Goal: Contribute content: Contribute content

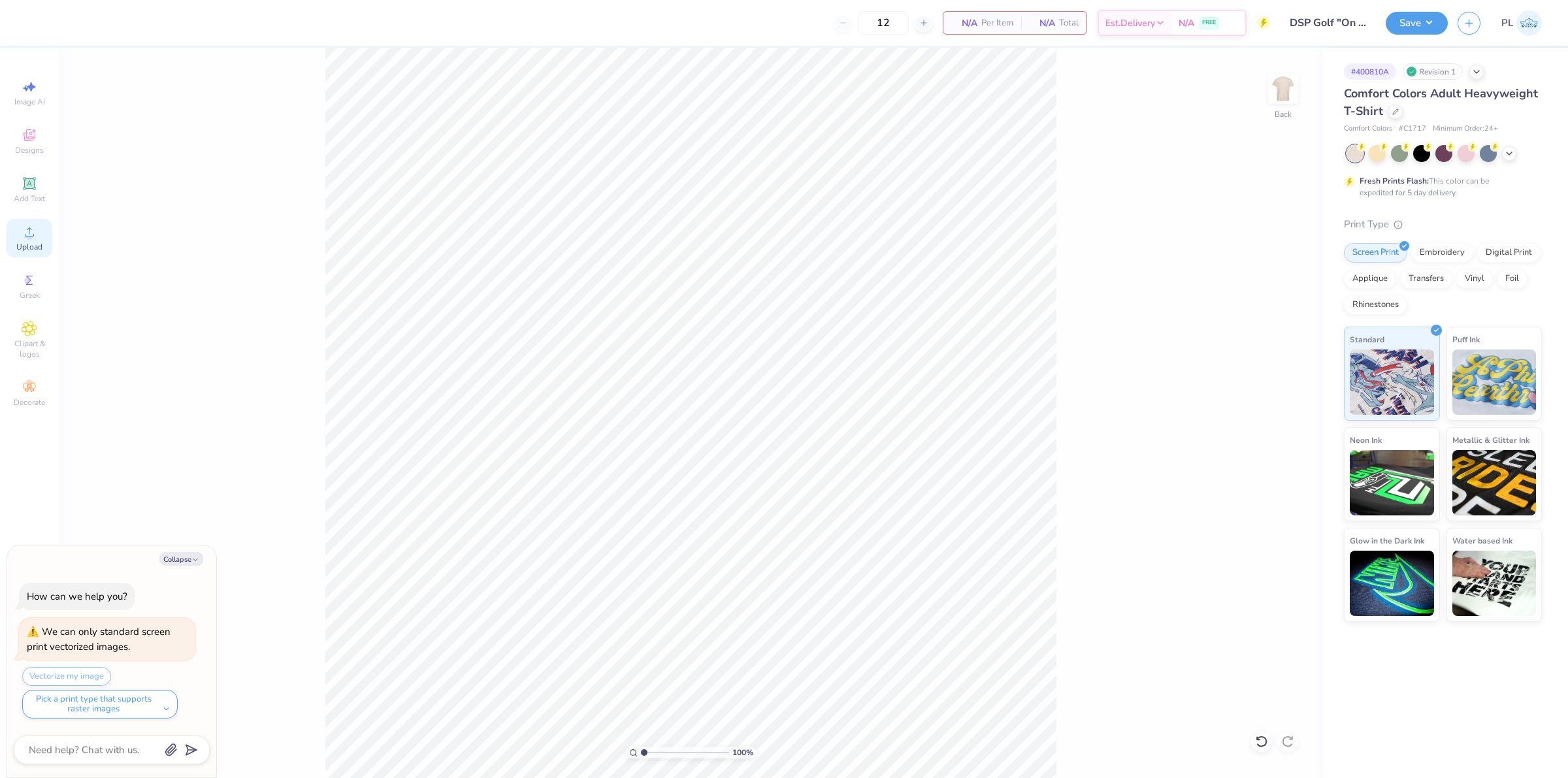
click at [36, 236] on icon at bounding box center [30, 232] width 16 height 16
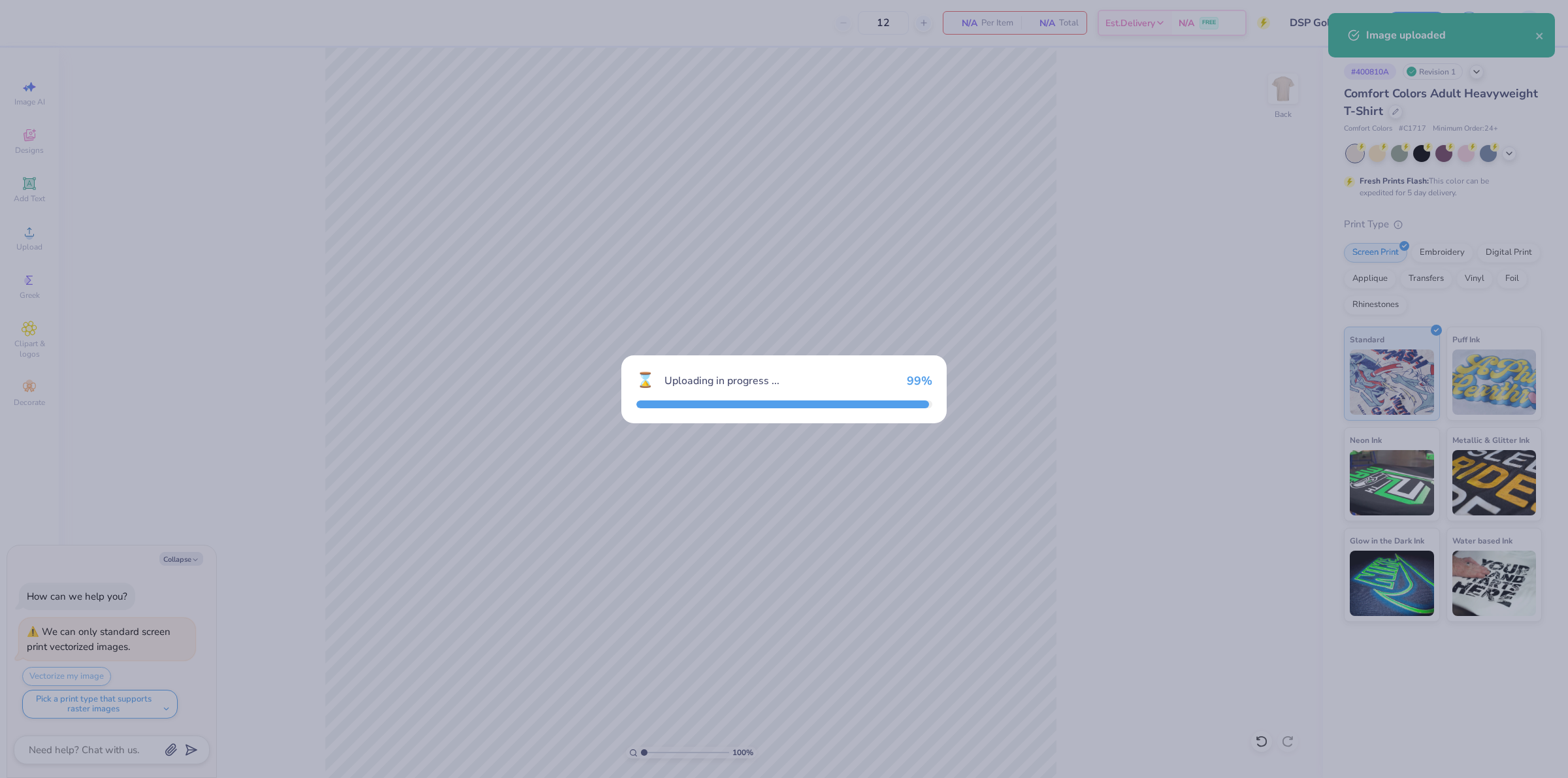
type textarea "x"
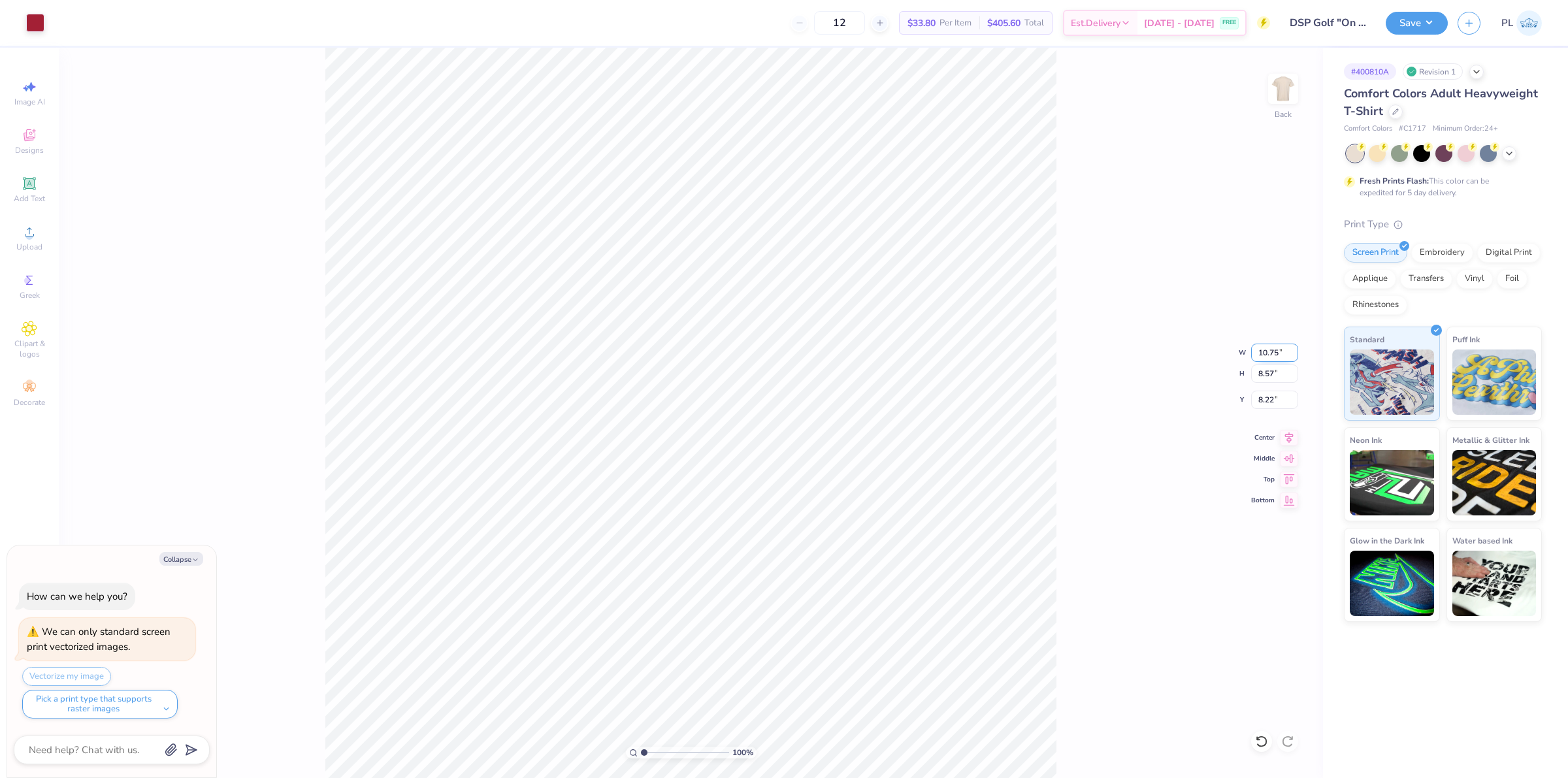
drag, startPoint x: 1257, startPoint y: 354, endPoint x: 1282, endPoint y: 347, distance: 26.0
click at [1282, 347] on input "10.75" at bounding box center [1274, 353] width 47 height 18
type input "5"
type textarea "x"
type input "5.00"
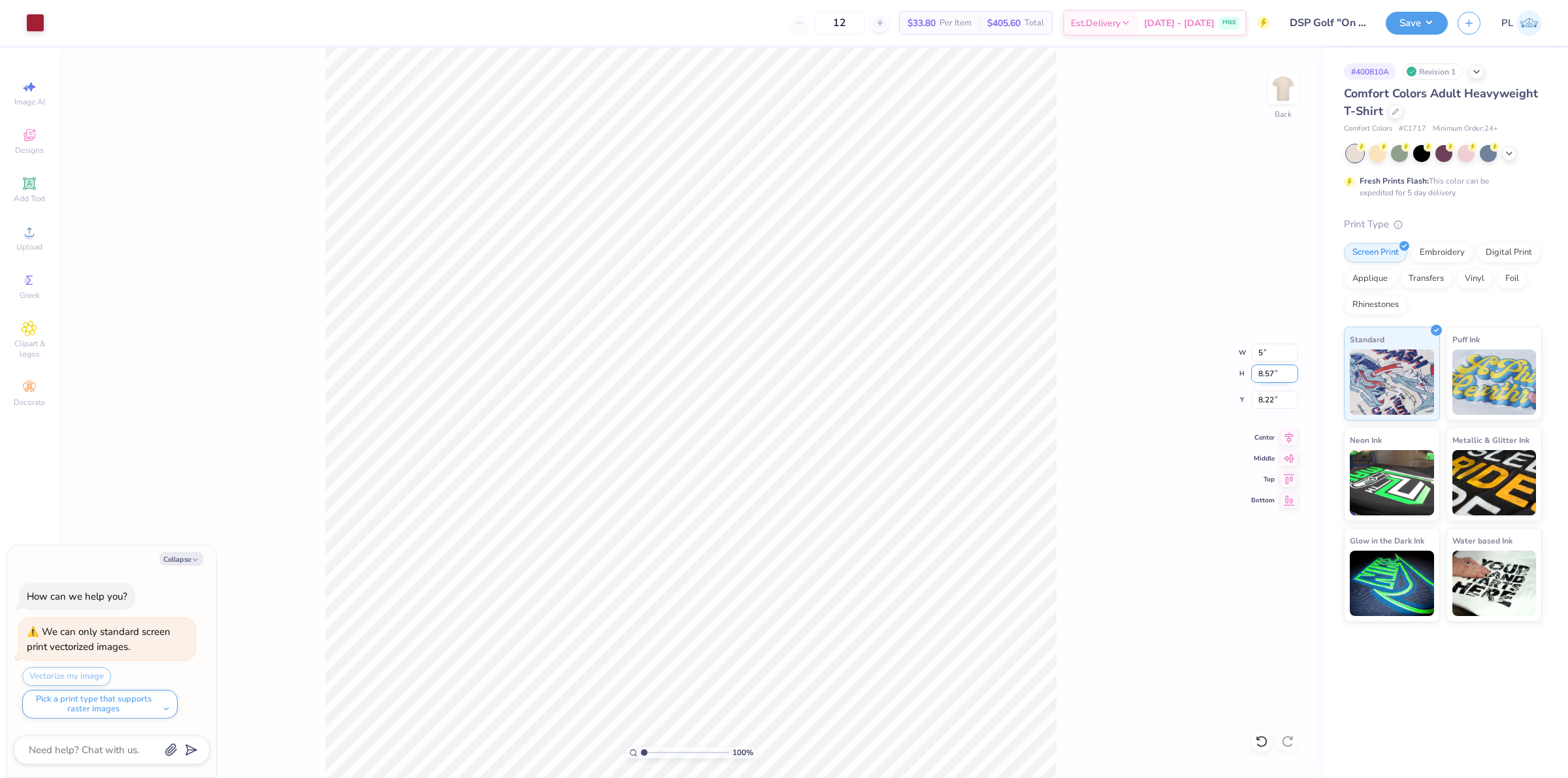
type input "3.99"
type input "10.51"
click at [1267, 376] on input "3.99" at bounding box center [1274, 374] width 47 height 18
drag, startPoint x: 1246, startPoint y: 402, endPoint x: 1255, endPoint y: 400, distance: 9.2
click at [1255, 400] on div "100 % Back W 5.00 5.00 " H 3.99 3.99 " Y 10.51 10.51 " Center Middle Top Bottom" at bounding box center [690, 413] width 1264 height 731
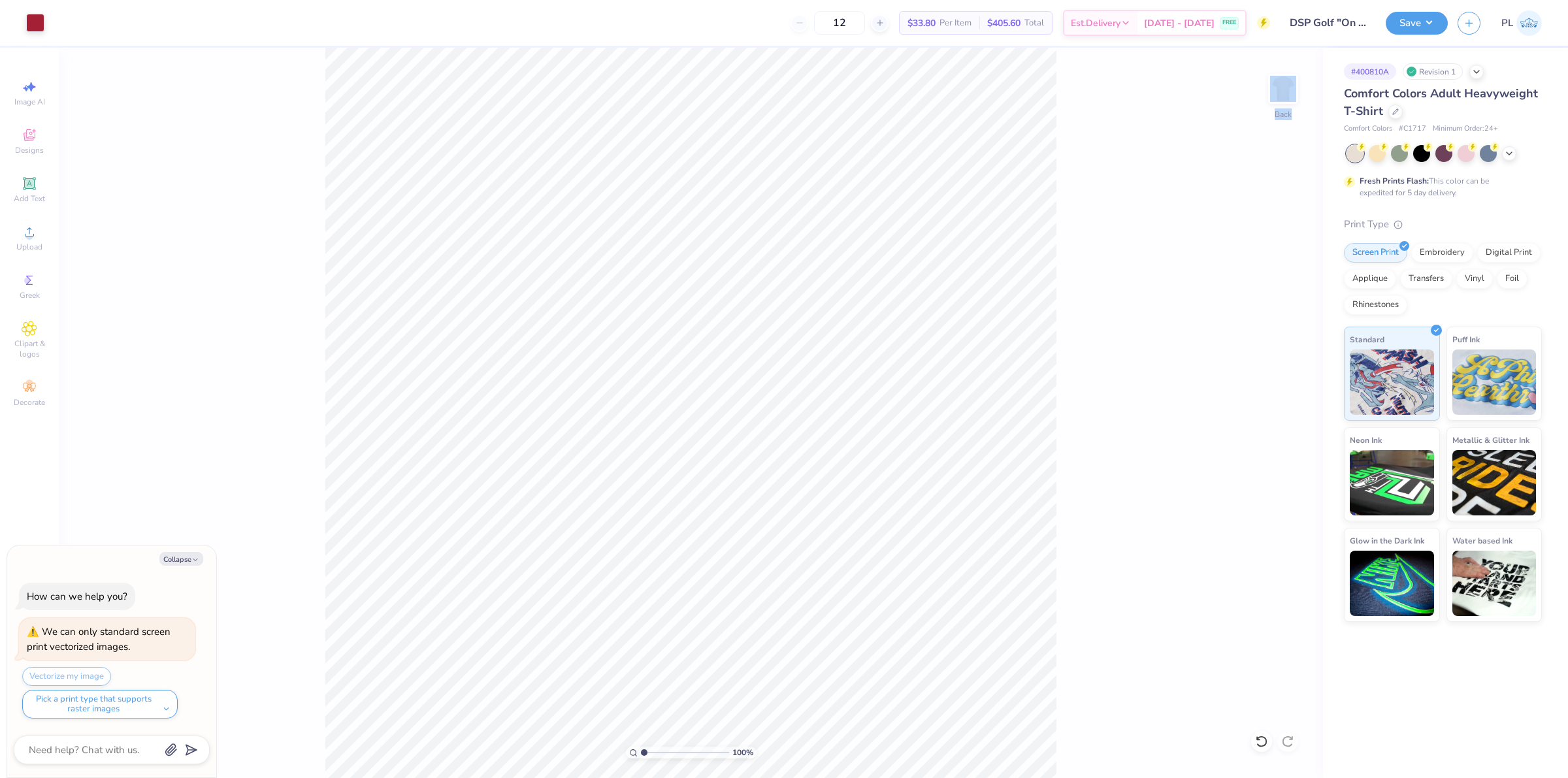
type textarea "x"
drag, startPoint x: 1255, startPoint y: 404, endPoint x: 1281, endPoint y: 400, distance: 26.3
click at [1281, 400] on input "10.51" at bounding box center [1274, 400] width 47 height 18
type input "3"
click at [1267, 374] on input "3.99" at bounding box center [1274, 374] width 47 height 18
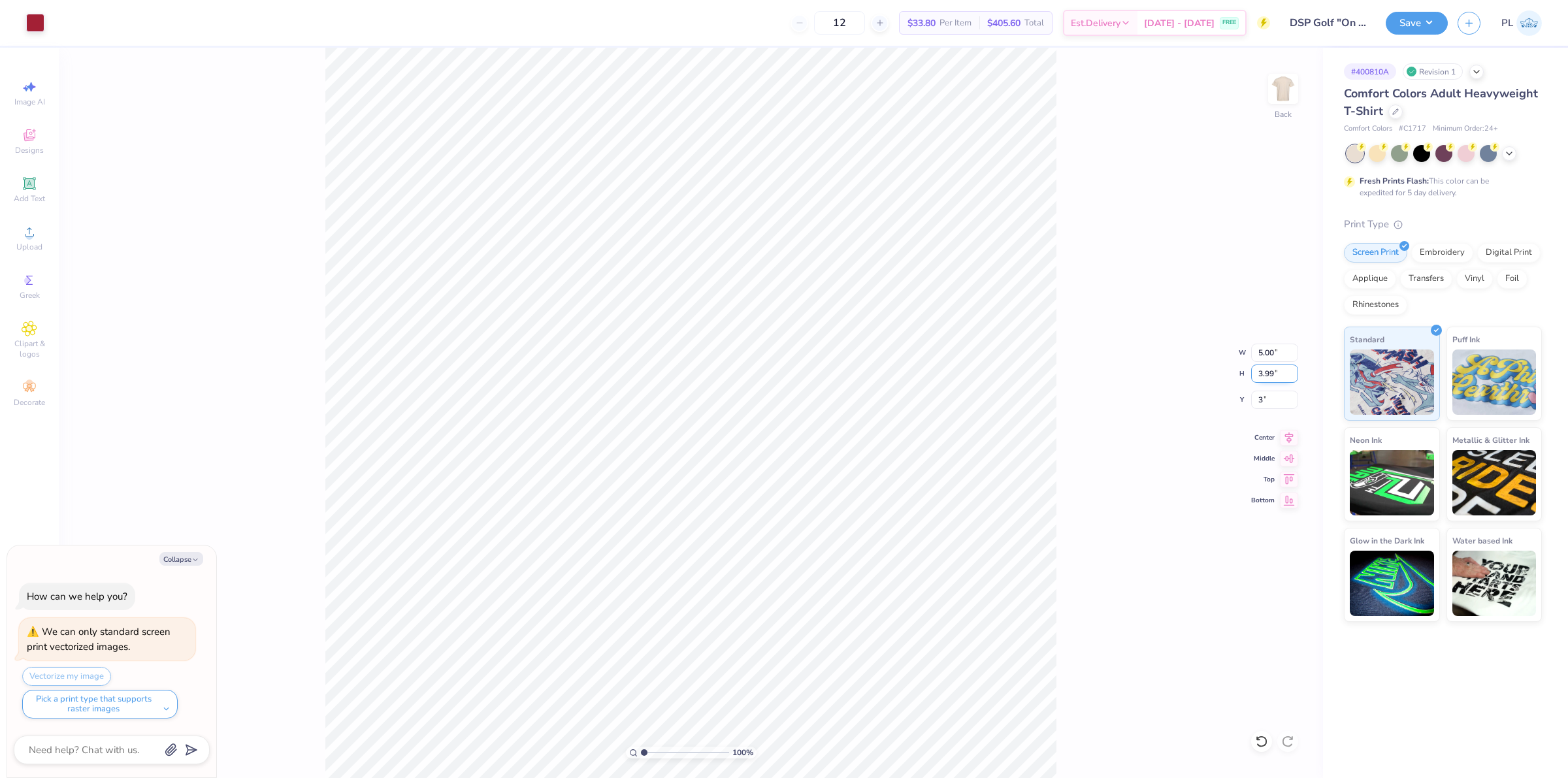
type textarea "x"
type input "3.00"
type textarea "x"
drag, startPoint x: 1279, startPoint y: 353, endPoint x: 1251, endPoint y: 353, distance: 28.0
click at [1251, 353] on input "5.00" at bounding box center [1274, 353] width 47 height 18
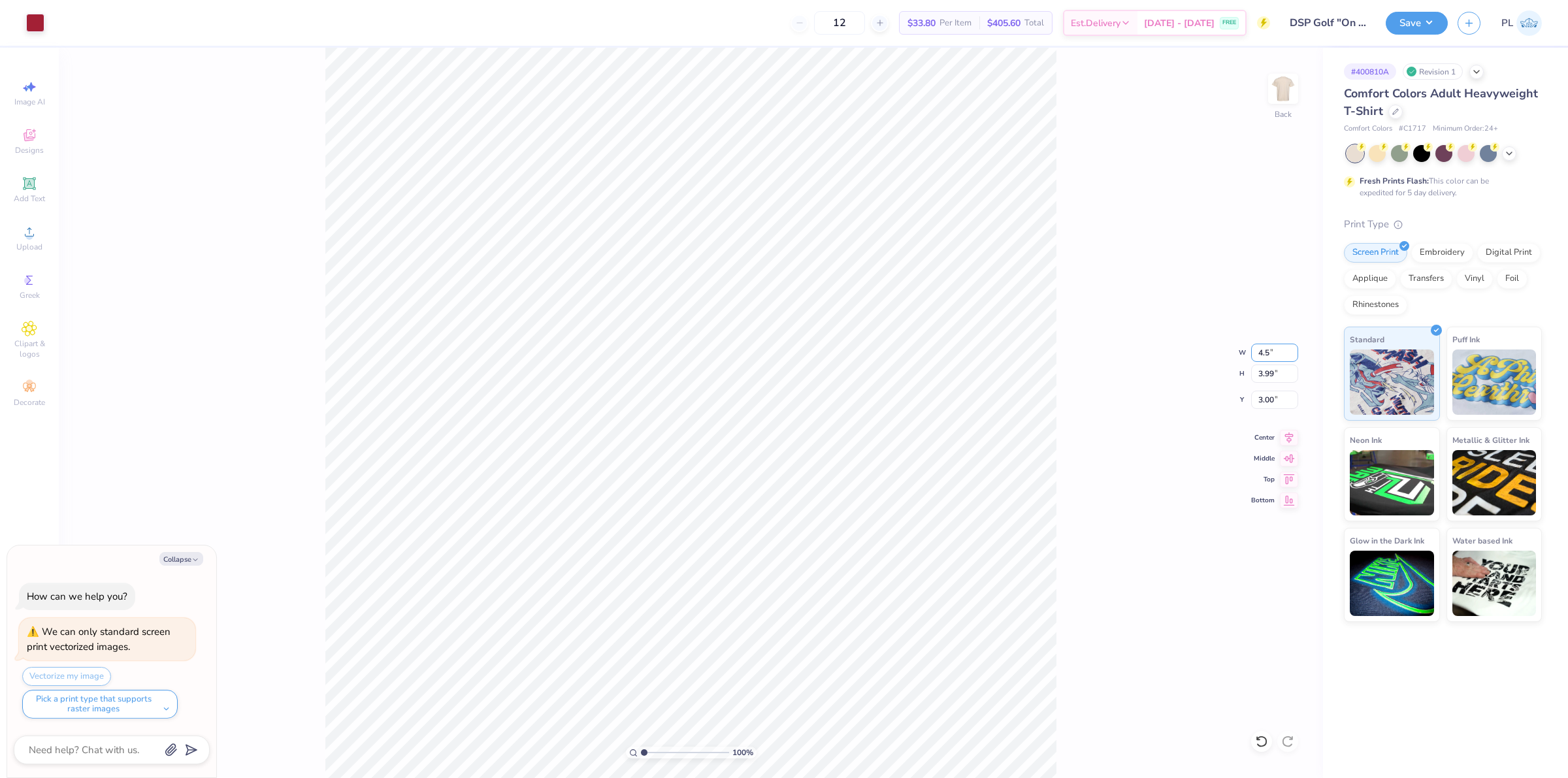
type input "4.5"
type textarea "x"
type input "4.50"
type input "3.59"
drag, startPoint x: 1256, startPoint y: 400, endPoint x: 1275, endPoint y: 396, distance: 19.4
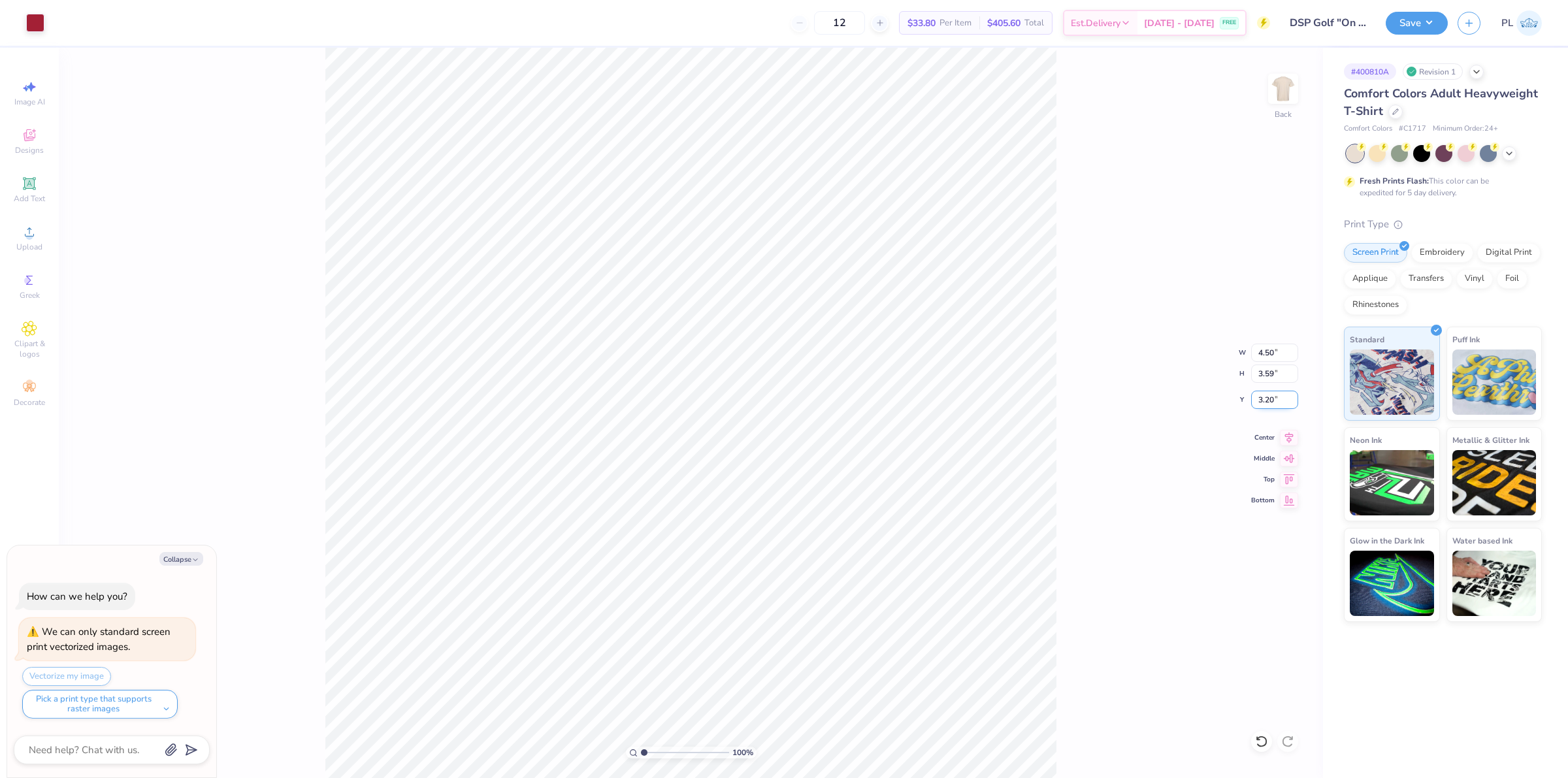
click at [1275, 396] on input "3.20" at bounding box center [1274, 400] width 47 height 18
type input "3"
type textarea "x"
type input "3.00"
click at [1265, 374] on input "3.59" at bounding box center [1274, 374] width 47 height 18
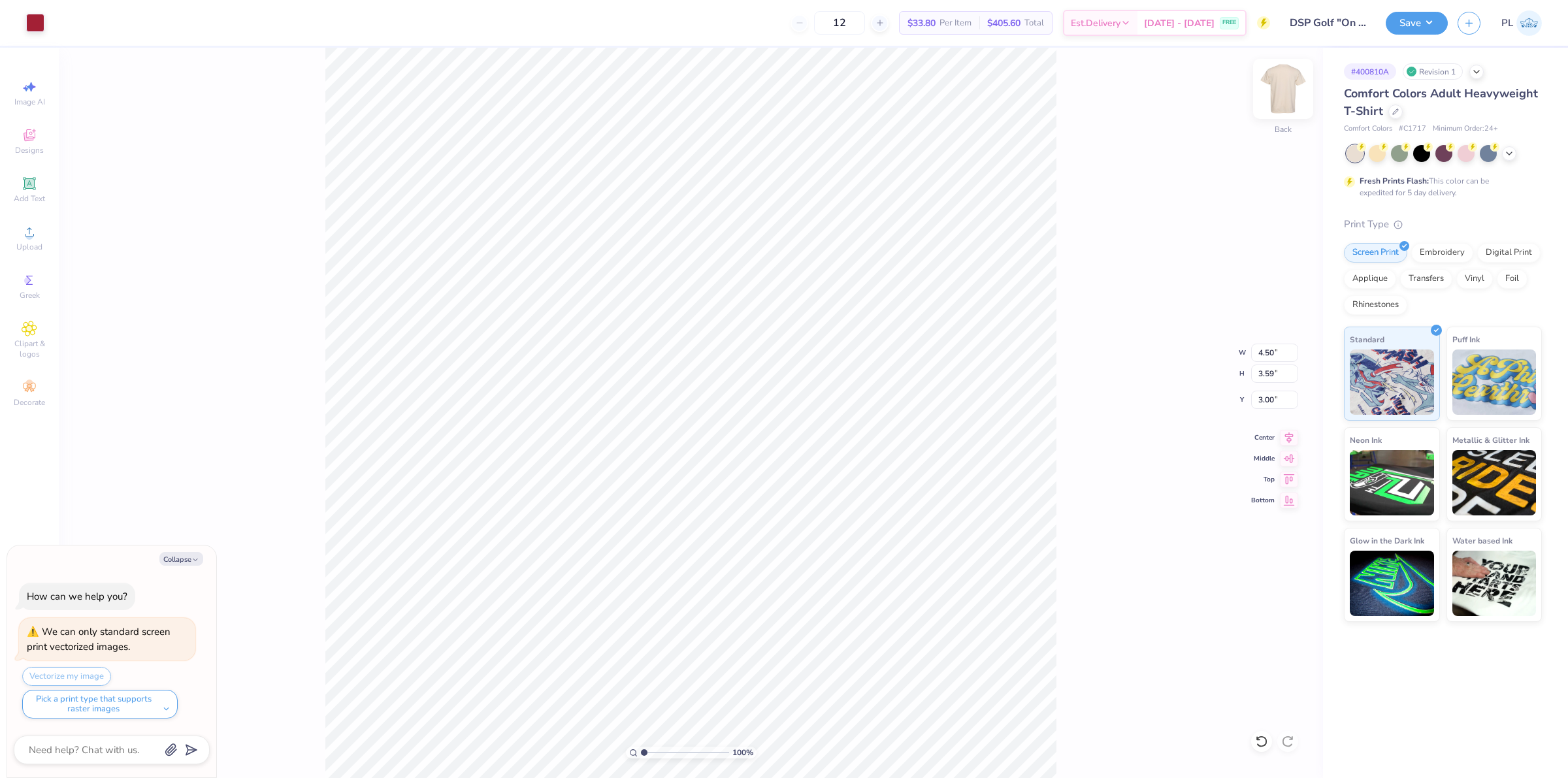
click at [1269, 84] on img at bounding box center [1282, 88] width 52 height 52
click at [35, 223] on div "Upload" at bounding box center [29, 238] width 45 height 38
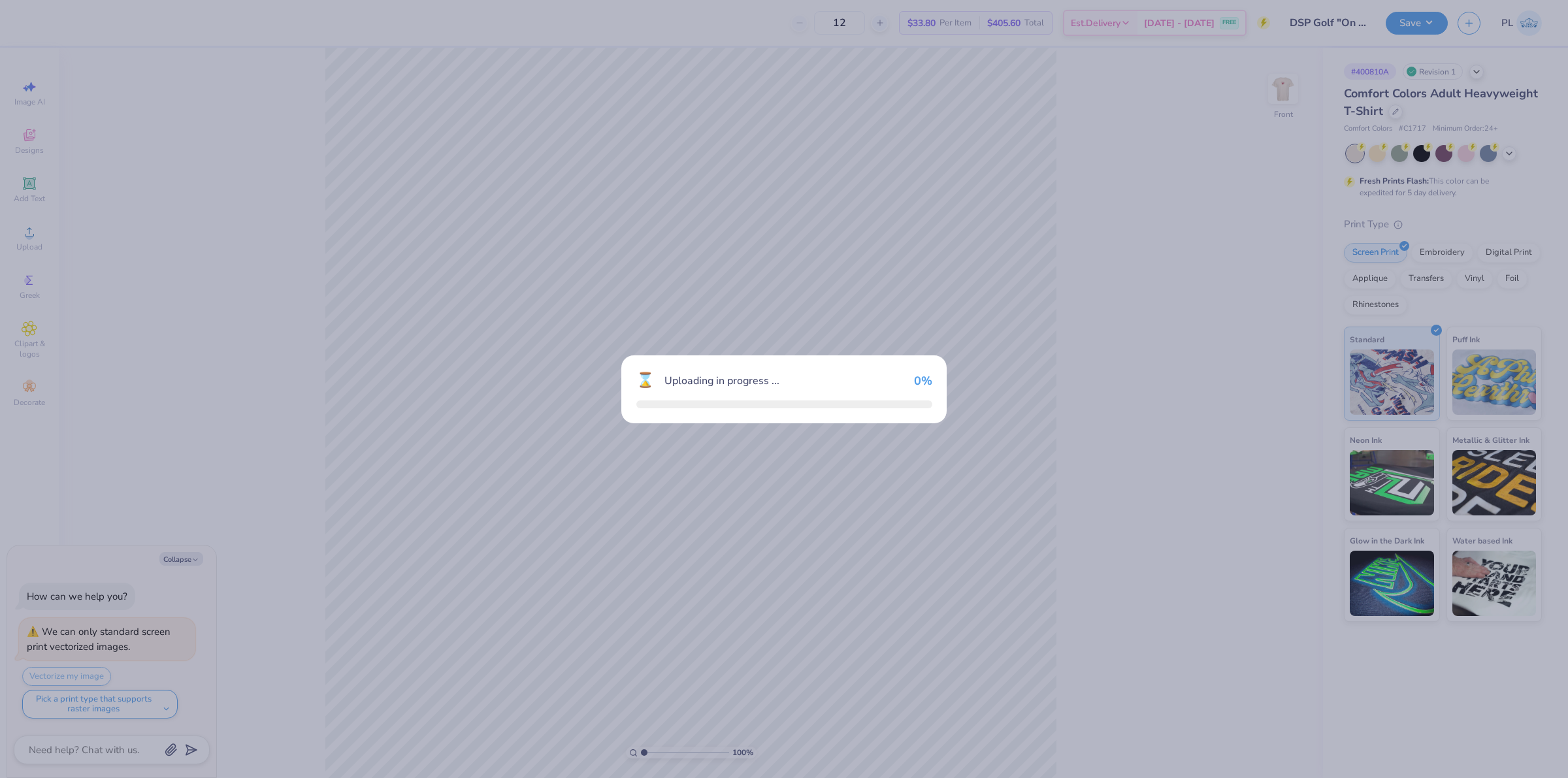
type textarea "x"
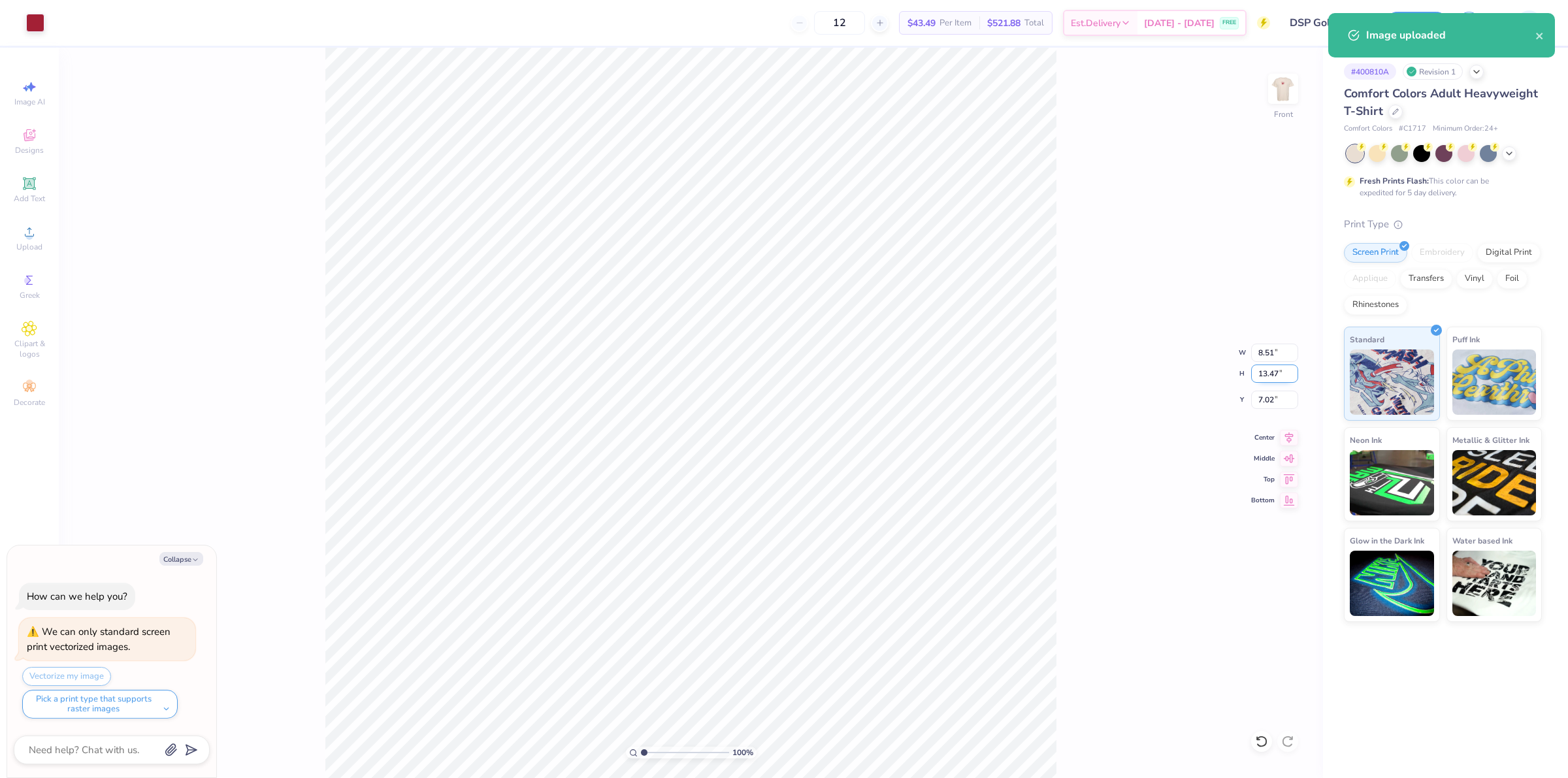
drag, startPoint x: 1251, startPoint y: 374, endPoint x: 1284, endPoint y: 370, distance: 33.2
click at [1284, 370] on input "13.47" at bounding box center [1274, 374] width 47 height 18
type input "15"
type textarea "x"
type input "9.48"
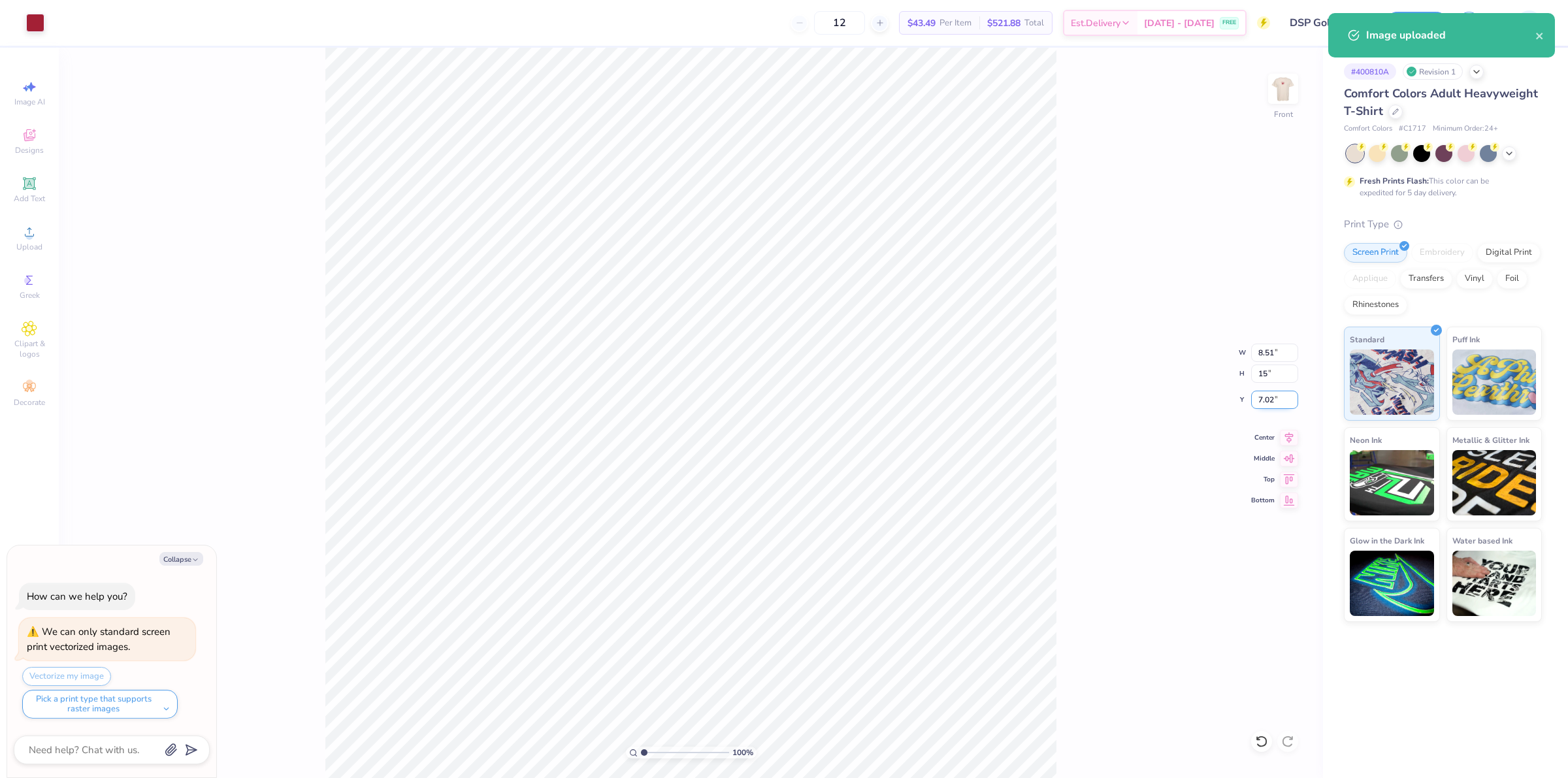
type input "15.00"
click at [1269, 400] on input "6.25" at bounding box center [1274, 400] width 47 height 18
drag, startPoint x: 1251, startPoint y: 400, endPoint x: 1279, endPoint y: 403, distance: 28.2
click at [1279, 403] on input "6.25" at bounding box center [1274, 400] width 47 height 18
type input "3"
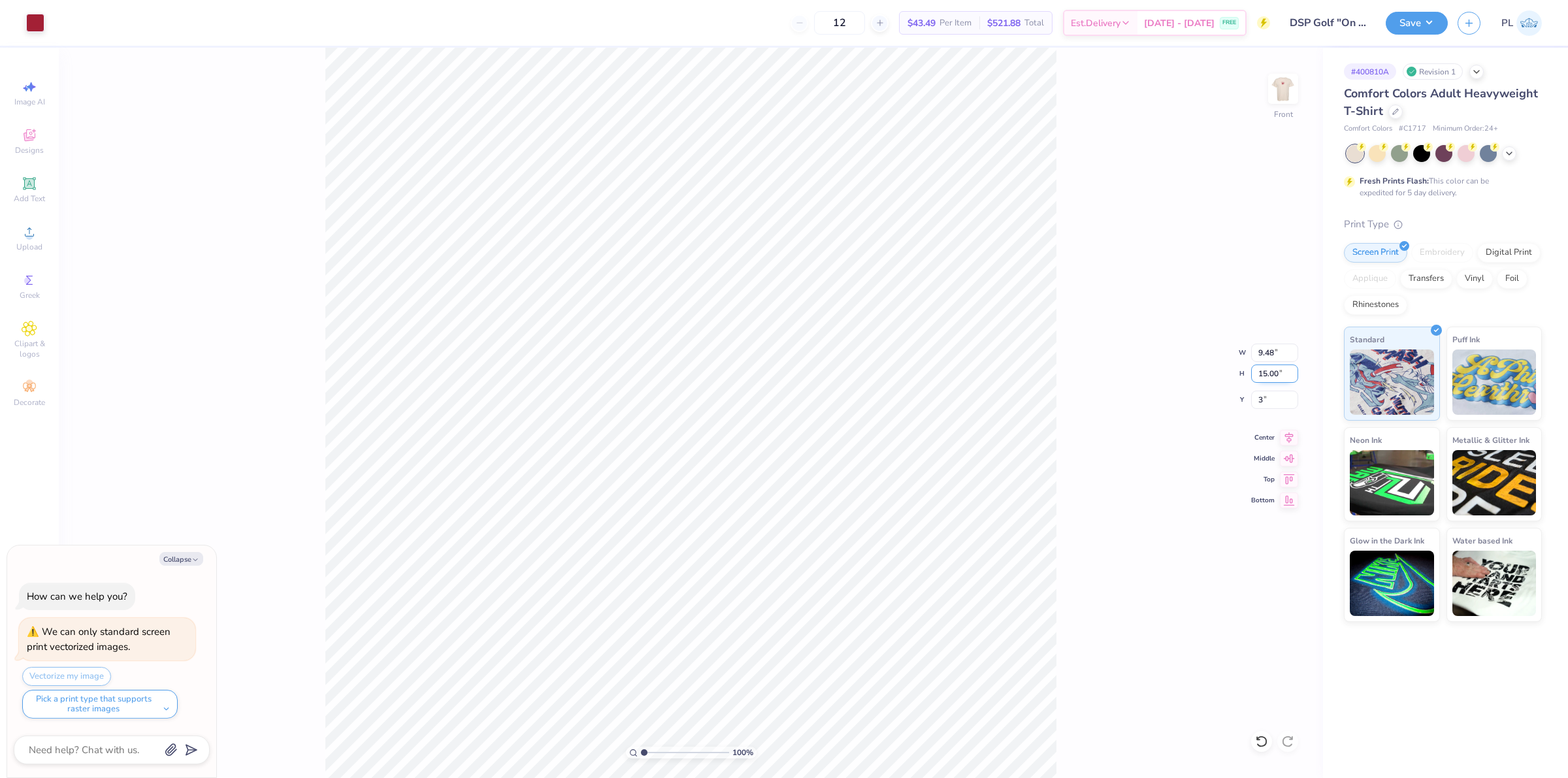
type textarea "x"
type input "3.00"
click at [1263, 367] on input "15.00" at bounding box center [1274, 374] width 47 height 18
click at [1273, 85] on img at bounding box center [1282, 88] width 52 height 52
click at [1406, 18] on button "Save" at bounding box center [1416, 21] width 62 height 23
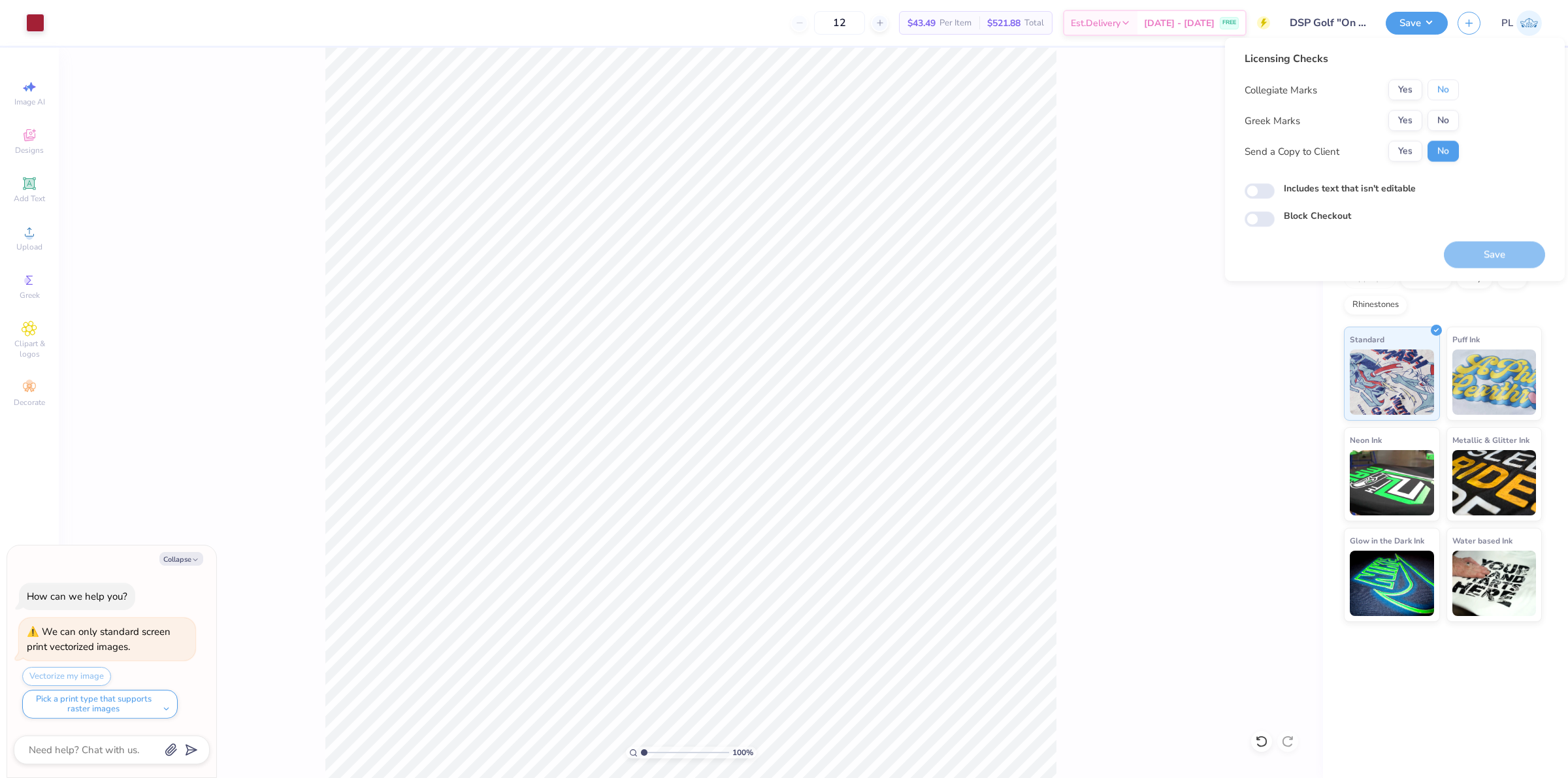
click at [1449, 90] on button "No" at bounding box center [1443, 90] width 32 height 21
click at [1406, 121] on button "Yes" at bounding box center [1405, 121] width 34 height 21
type textarea "x"
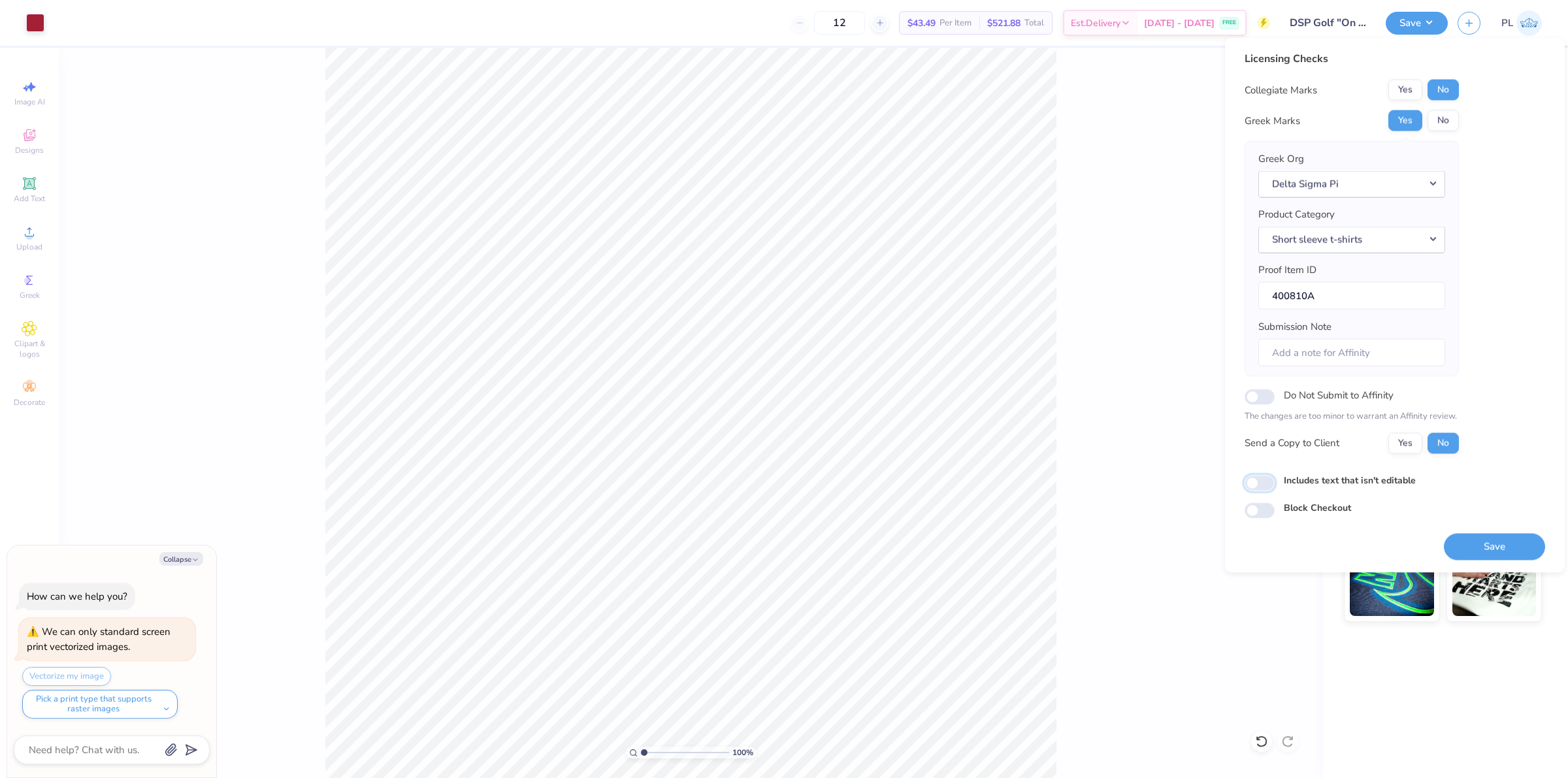
click at [1261, 483] on input "Includes text that isn't editable" at bounding box center [1259, 483] width 30 height 16
checkbox input "true"
click at [1507, 543] on button "Save" at bounding box center [1495, 546] width 102 height 27
type textarea "x"
